Goal: Find specific page/section: Find specific page/section

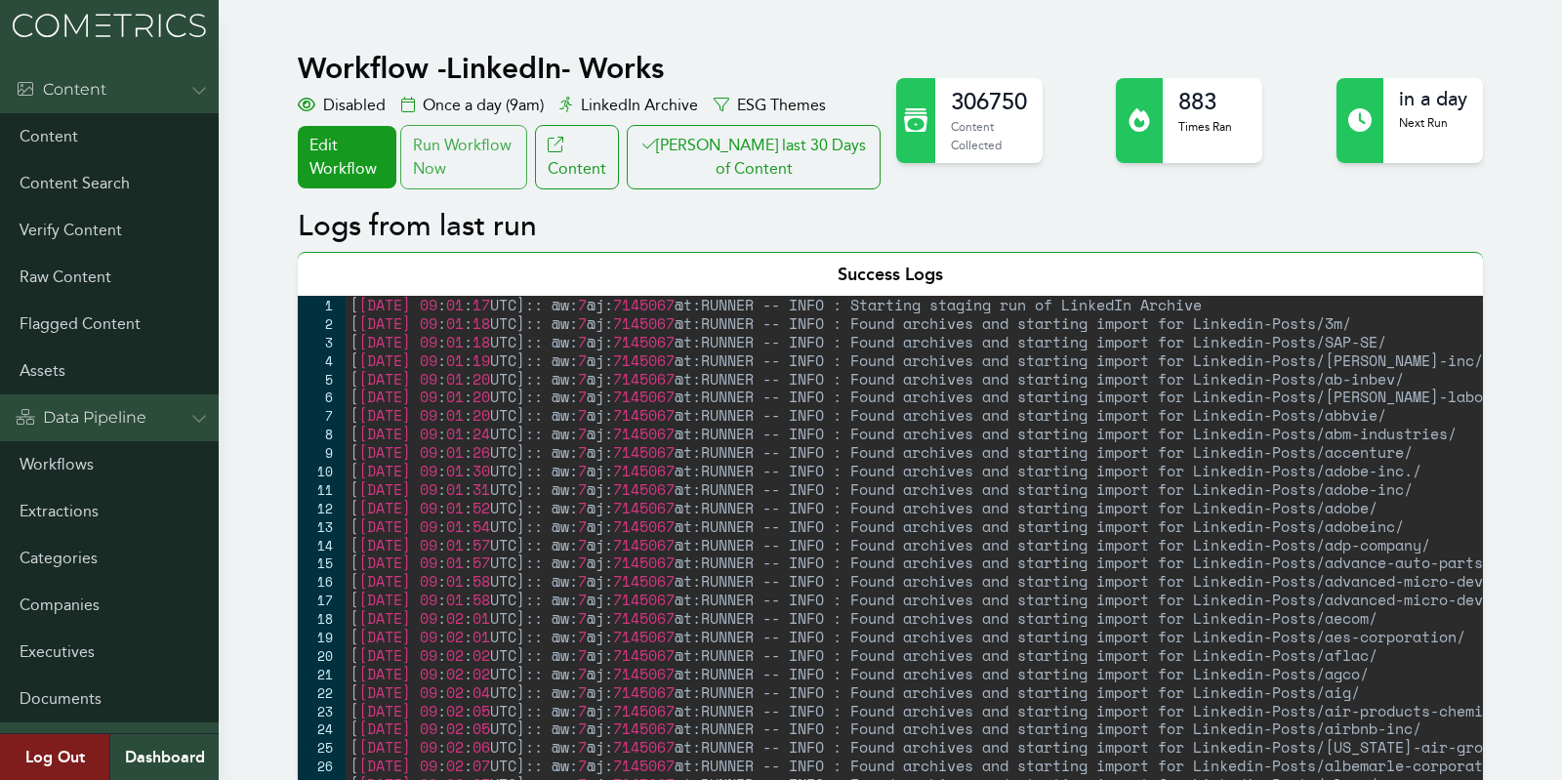
click at [453, 182] on div "Run Workflow Now" at bounding box center [463, 157] width 127 height 64
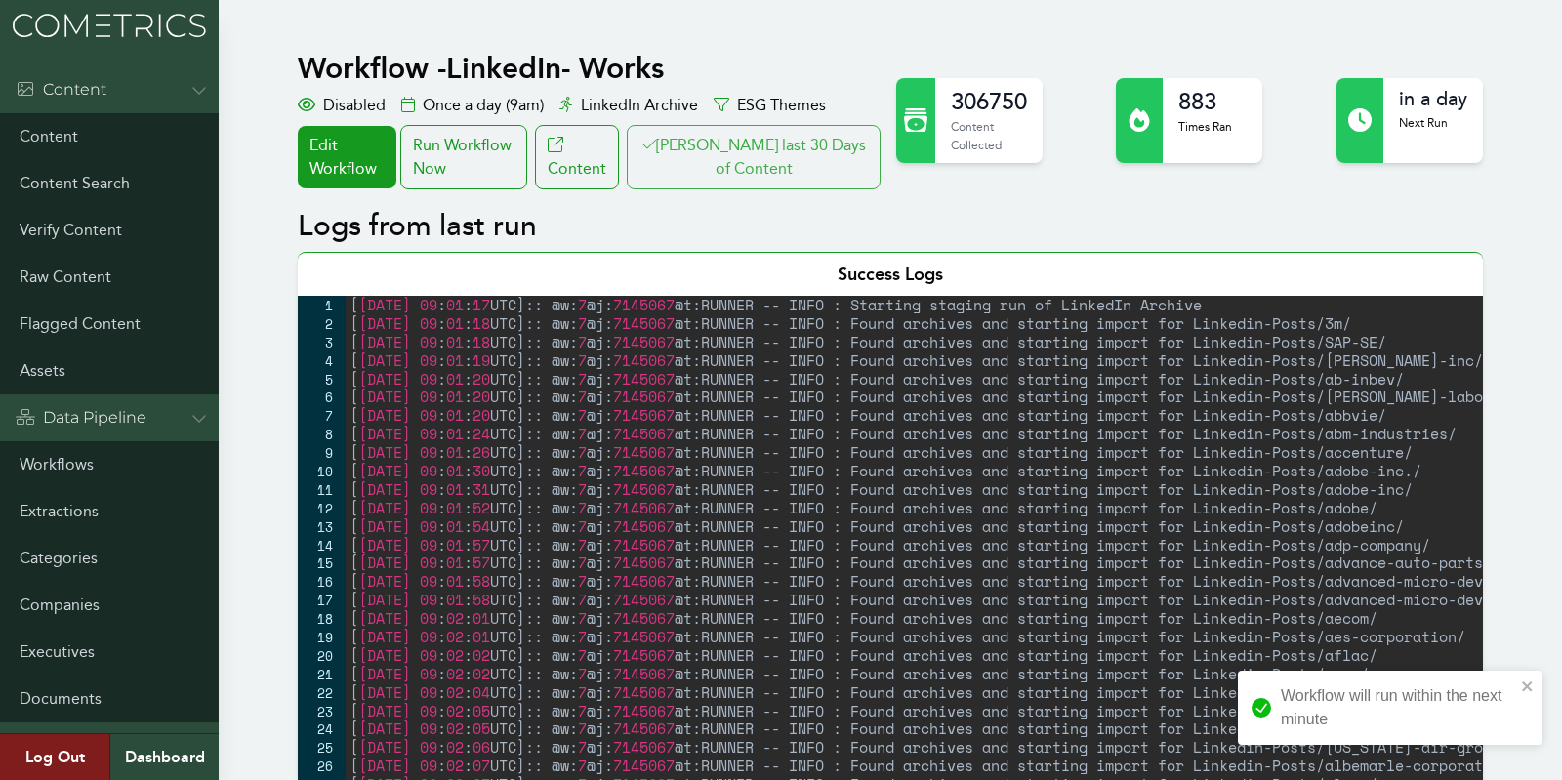
click at [757, 142] on button "[PERSON_NAME] last 30 Days of Content" at bounding box center [754, 157] width 254 height 64
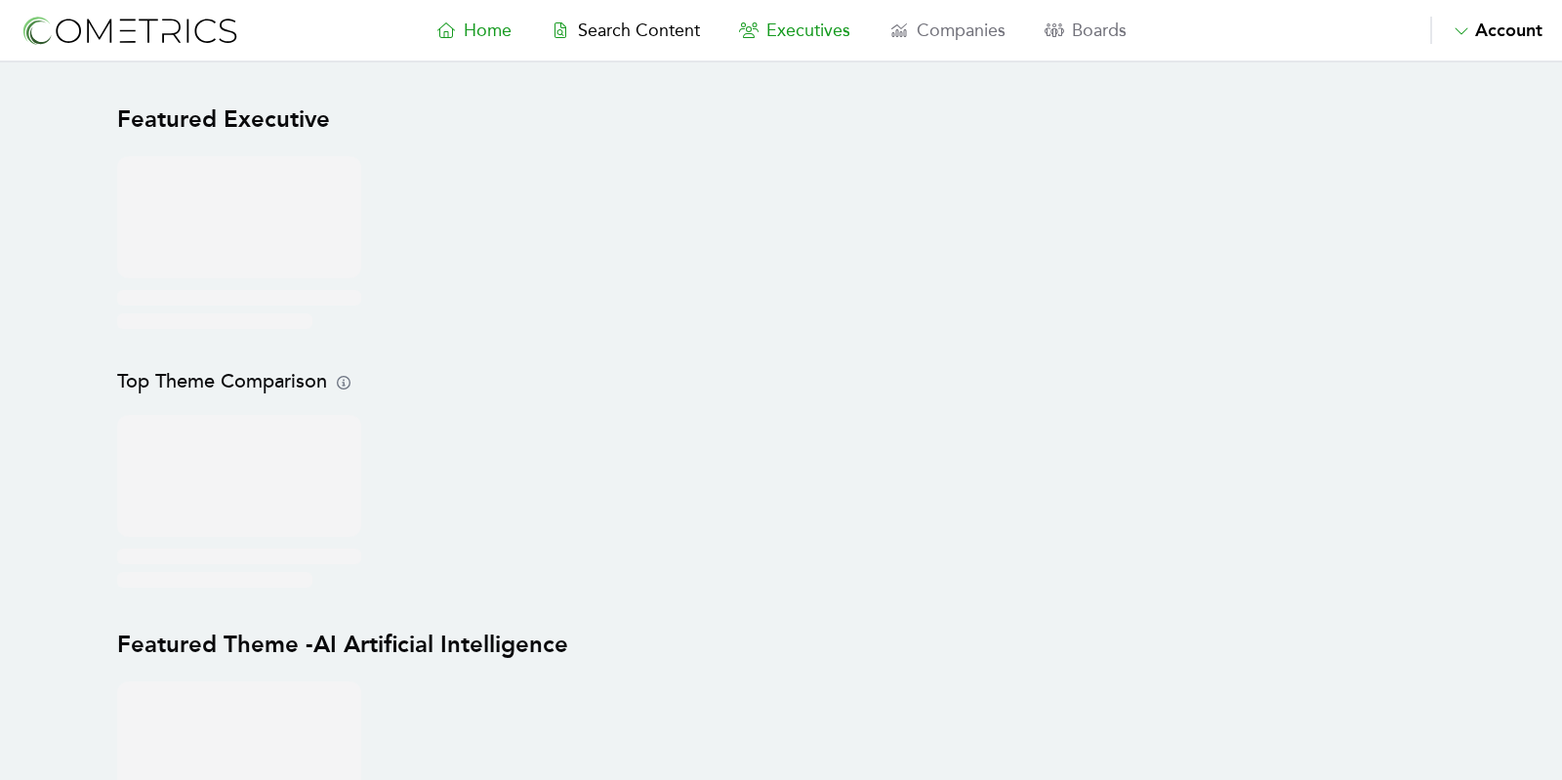
click at [787, 26] on span "Executives" at bounding box center [808, 30] width 84 height 21
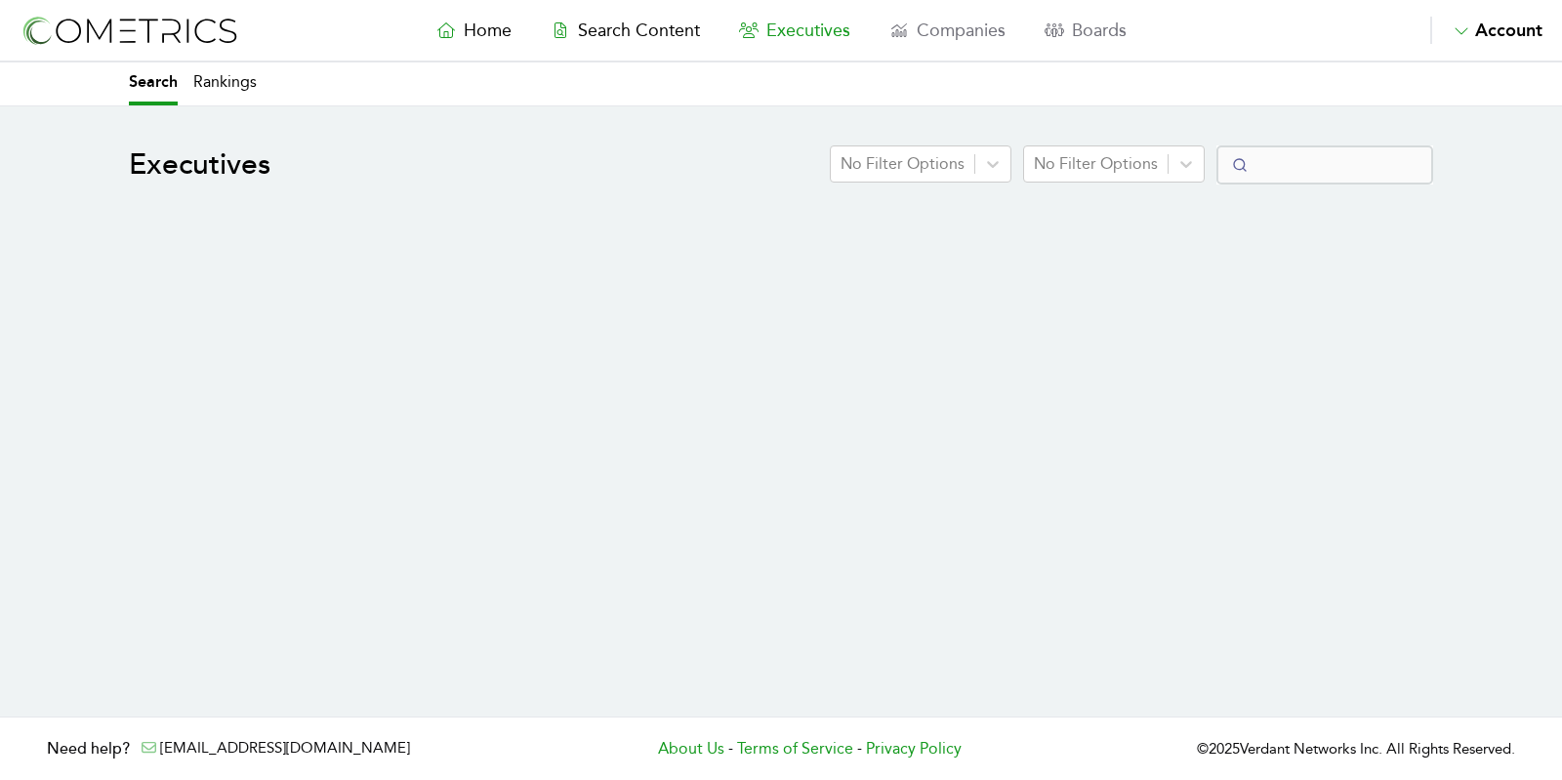
select select "50"
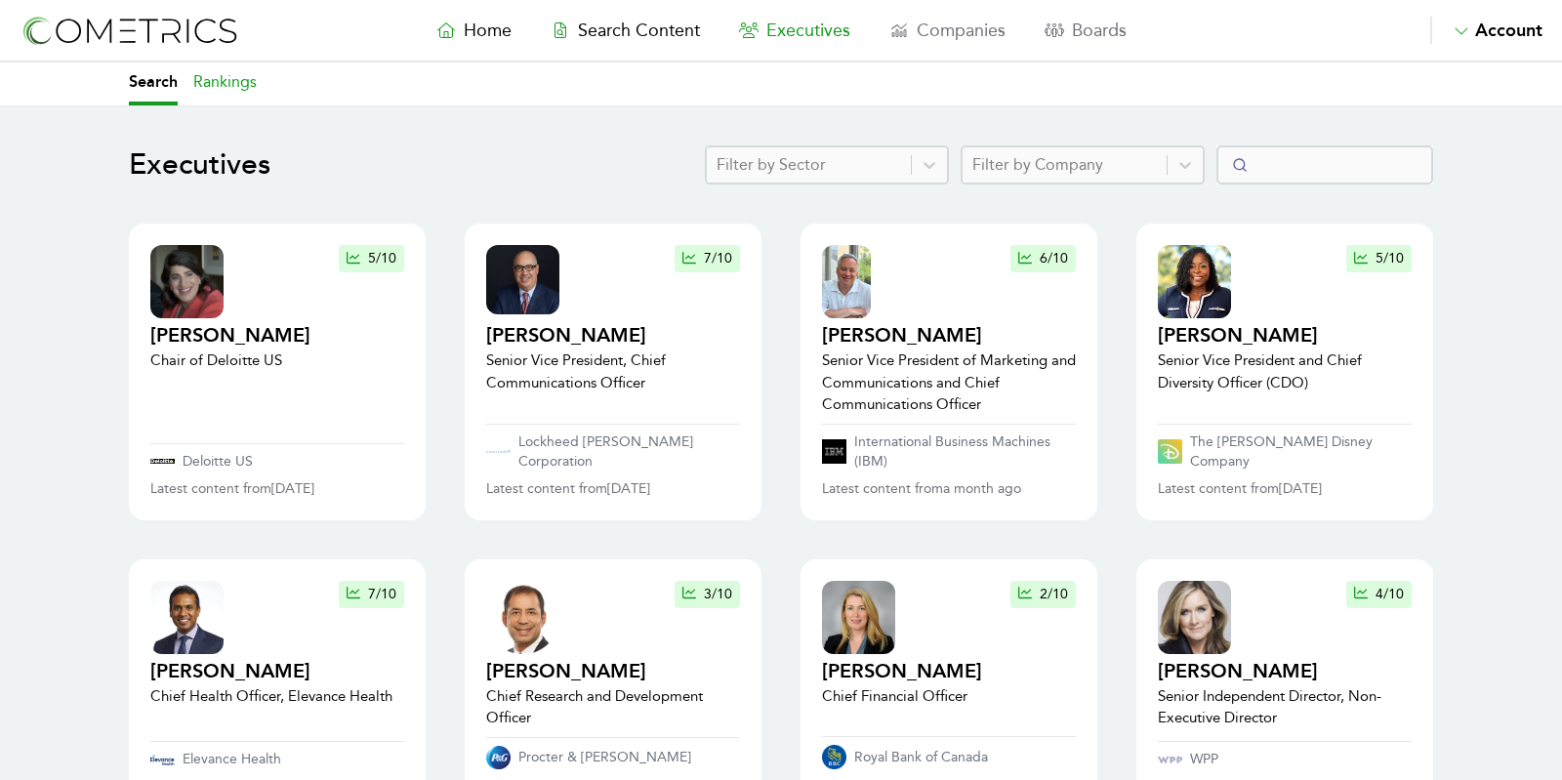
click at [231, 78] on link "Rankings" at bounding box center [224, 83] width 63 height 43
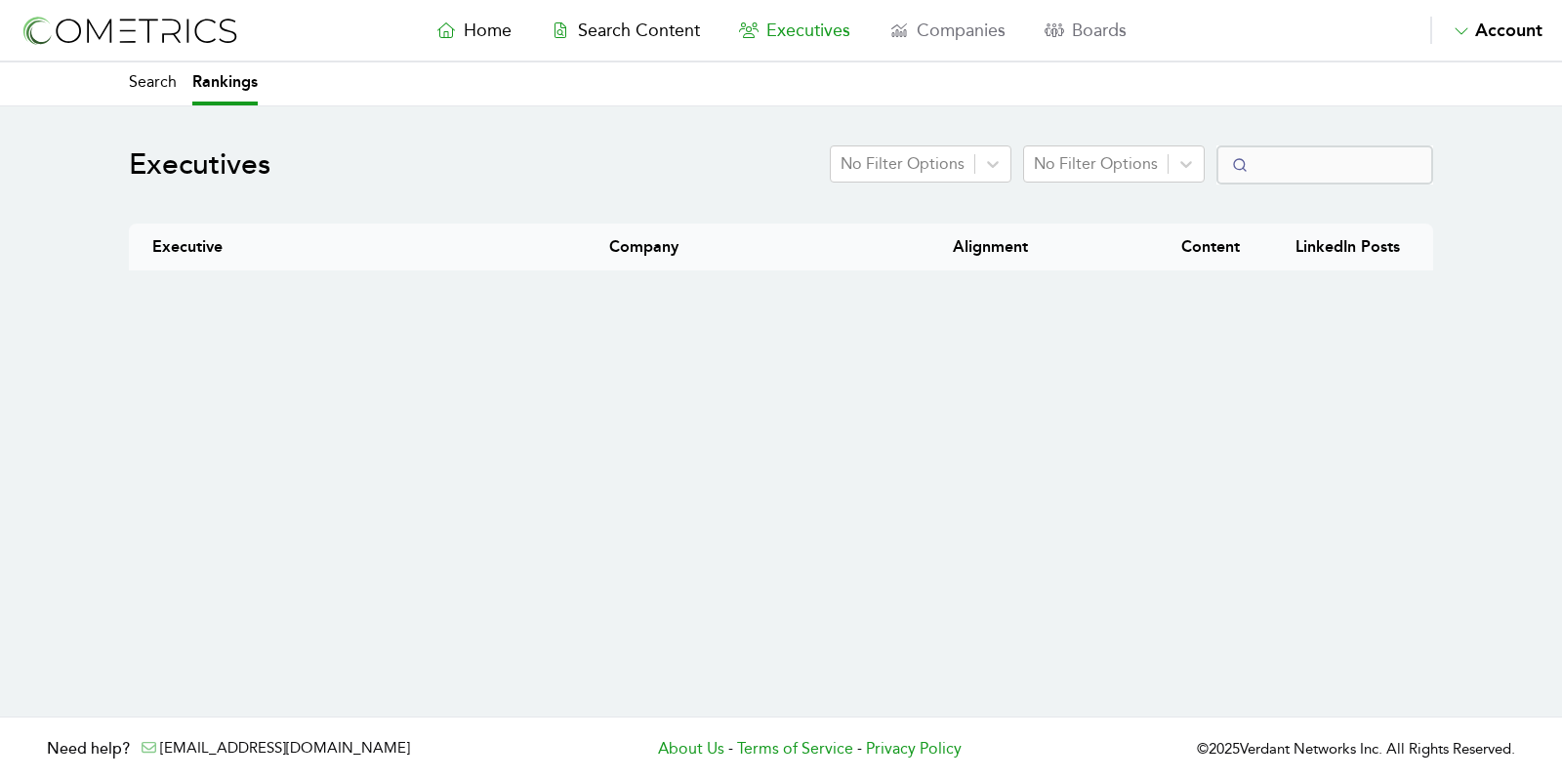
select select "50"
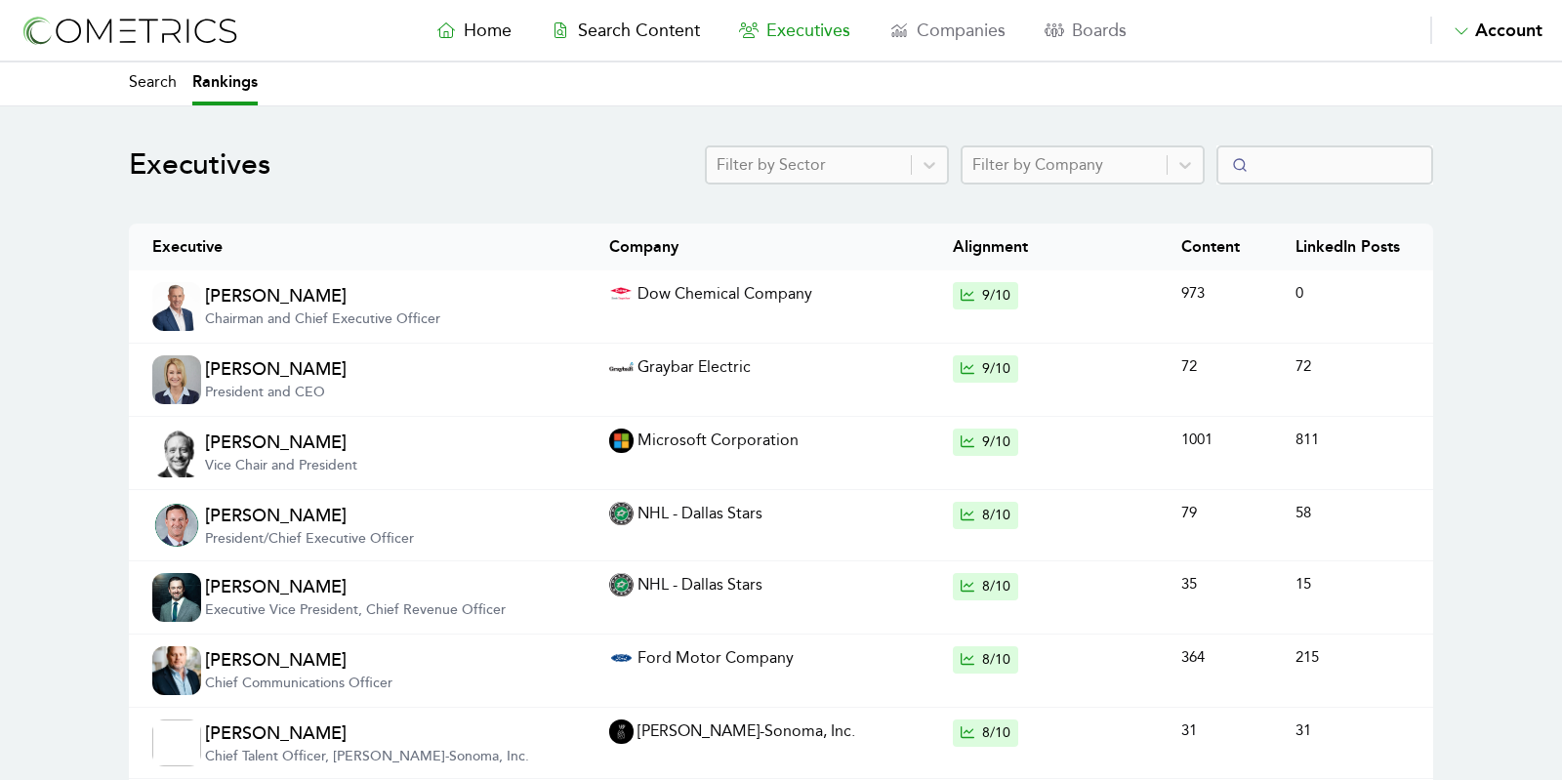
click at [1077, 162] on div at bounding box center [1064, 164] width 184 height 27
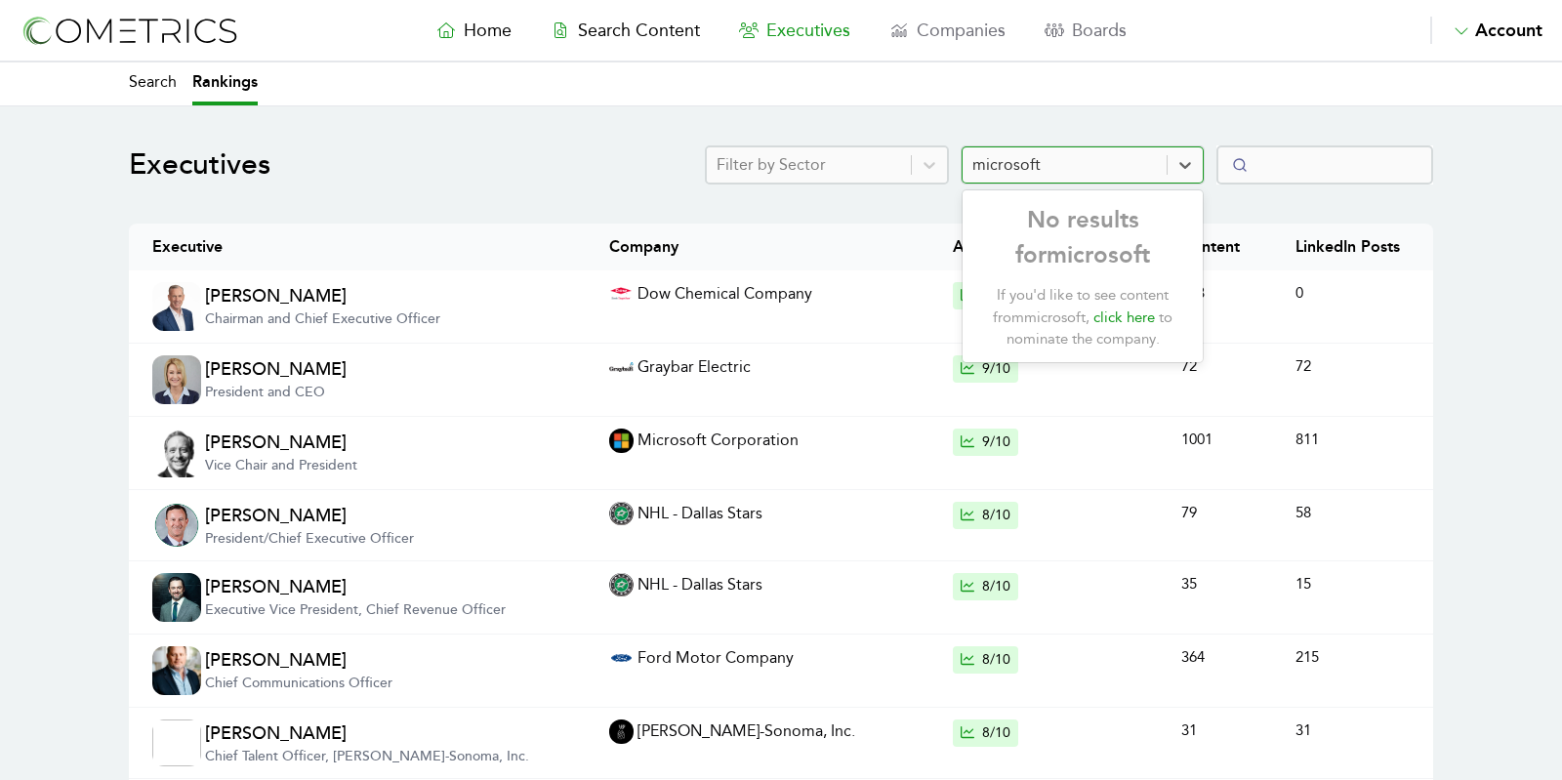
type input "microsoft"
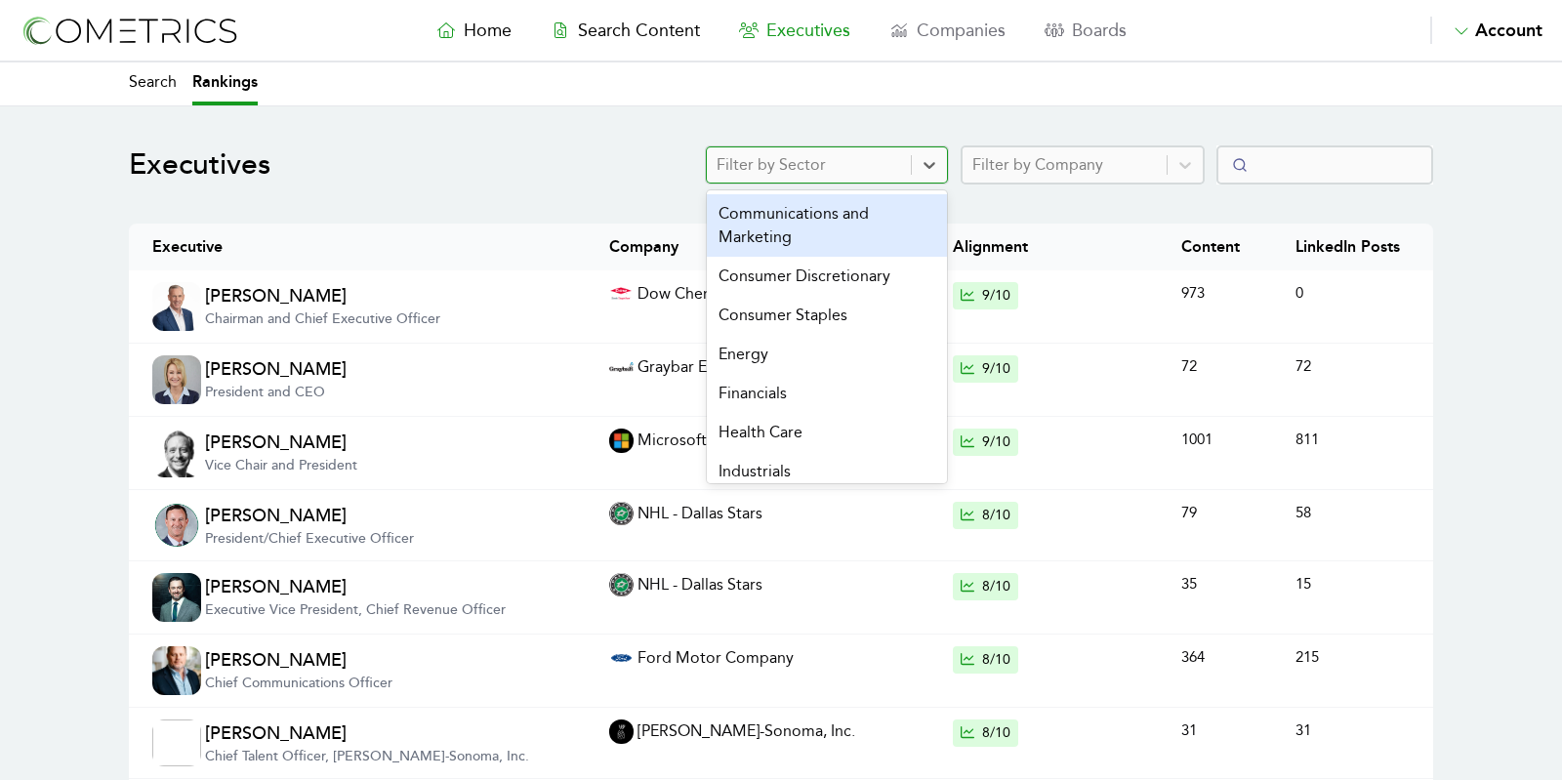
click at [782, 176] on div at bounding box center [808, 164] width 184 height 27
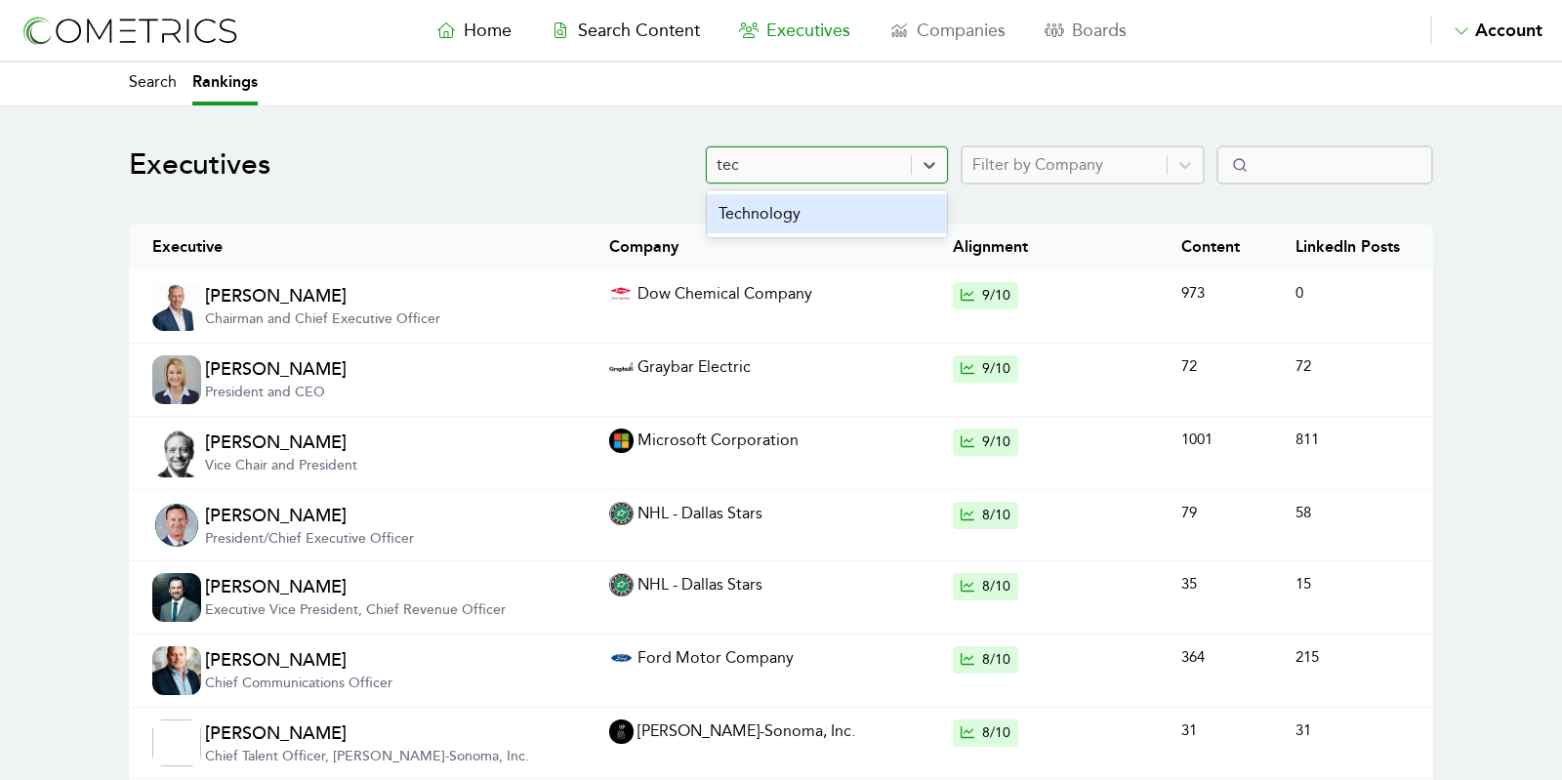
type input "tech"
click at [801, 206] on div "Technology" at bounding box center [827, 213] width 240 height 39
